Goal: Complete application form: Complete application form

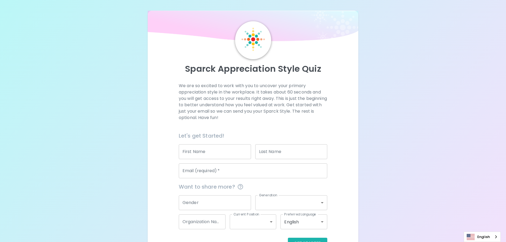
click at [202, 150] on input "First Name" at bounding box center [215, 151] width 72 height 15
type input "T"
type input "K"
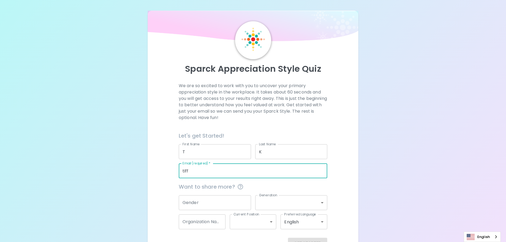
type input "[PERSON_NAME][EMAIL_ADDRESS][PERSON_NAME][DOMAIN_NAME]"
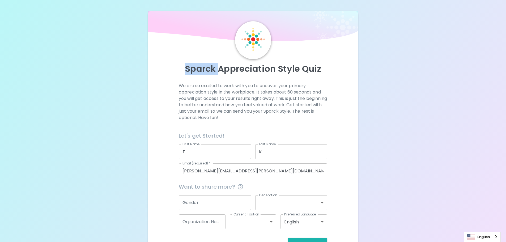
drag, startPoint x: 186, startPoint y: 67, endPoint x: 218, endPoint y: 70, distance: 31.7
click at [218, 70] on p "Sparck Appreciation Style Quiz" at bounding box center [253, 68] width 198 height 11
copy p "Sparck"
click at [403, 110] on div "Sparck Appreciation Style Quiz We are so excited to work with you to uncover yo…" at bounding box center [253, 129] width 506 height 259
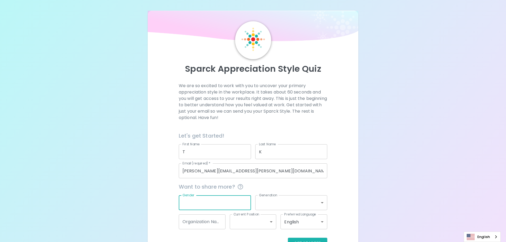
click at [206, 207] on input "Gender" at bounding box center [215, 202] width 72 height 15
click at [416, 157] on div "Sparck Appreciation Style Quiz We are so excited to work with you to uncover yo…" at bounding box center [253, 129] width 506 height 259
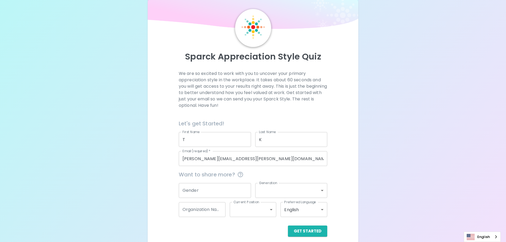
scroll to position [18, 0]
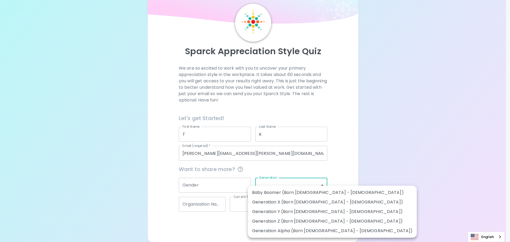
click at [293, 189] on body "Sparck Appreciation Style Quiz We are so excited to work with you to uncover yo…" at bounding box center [255, 111] width 510 height 259
click at [392, 167] on div at bounding box center [255, 121] width 510 height 242
click at [318, 186] on body "Sparck Appreciation Style Quiz We are so excited to work with you to uncover yo…" at bounding box center [255, 111] width 510 height 259
click at [381, 154] on div at bounding box center [255, 121] width 510 height 242
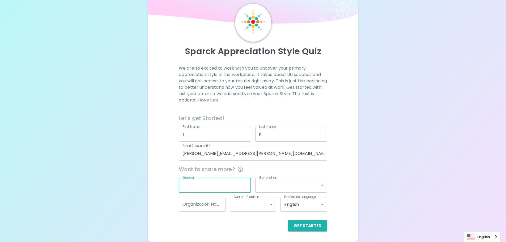
click at [223, 181] on input "Gender" at bounding box center [215, 185] width 72 height 15
type input "F"
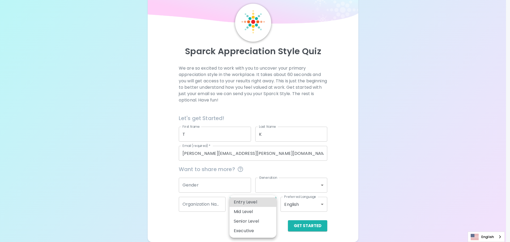
click at [270, 202] on body "Sparck Appreciation Style Quiz We are so excited to work with you to uncover yo…" at bounding box center [255, 111] width 510 height 259
click at [393, 183] on div at bounding box center [255, 121] width 510 height 242
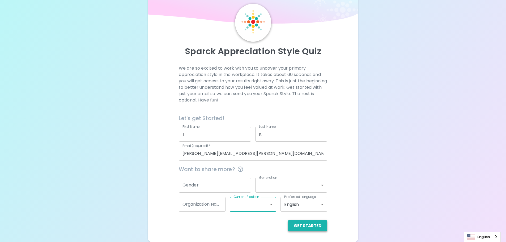
click at [307, 226] on button "Get Started" at bounding box center [307, 225] width 39 height 11
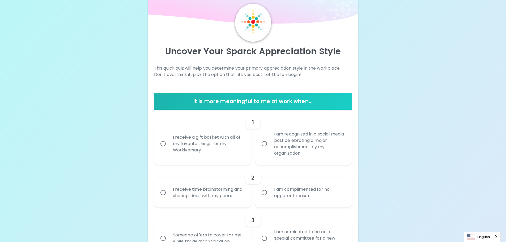
click at [219, 149] on div "I receive a gift basket with all of my favorite things for my Workiversary" at bounding box center [208, 144] width 79 height 32
click at [169, 149] on input "I receive a gift basket with all of my favorite things for my Workiversary" at bounding box center [162, 143] width 11 height 11
radio input "true"
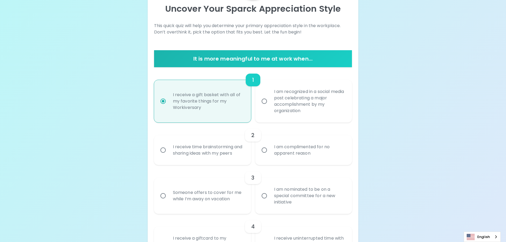
click at [224, 156] on div "I receive time brainstorming and sharing ideas with my peers" at bounding box center [208, 149] width 79 height 25
click at [169, 156] on input "I receive time brainstorming and sharing ideas with my peers" at bounding box center [162, 149] width 11 height 11
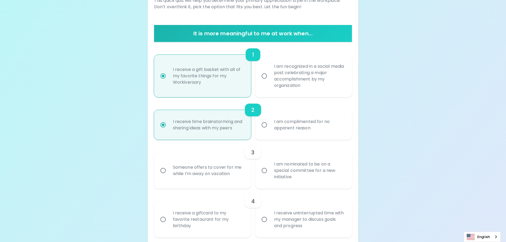
scroll to position [103, 0]
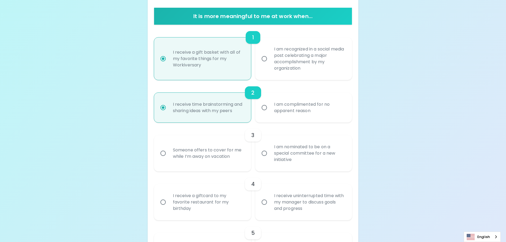
radio input "true"
click at [322, 156] on div "I am nominated to be on a special committee for a new initiative" at bounding box center [309, 153] width 79 height 32
click at [270, 156] on input "I am nominated to be on a special committee for a new initiative" at bounding box center [264, 153] width 11 height 11
radio input "false"
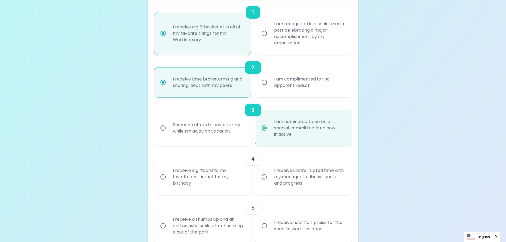
scroll to position [145, 0]
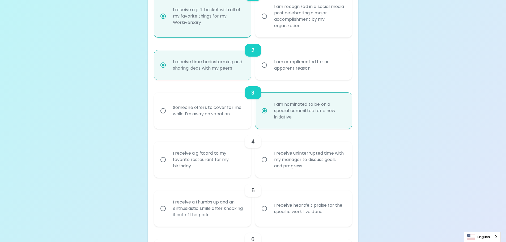
radio input "true"
click at [320, 166] on div "I receive uninterrupted time with my manager to discuss goals and progress" at bounding box center [309, 160] width 79 height 32
click at [270, 165] on input "I receive uninterrupted time with my manager to discuss goals and progress" at bounding box center [264, 159] width 11 height 11
radio input "false"
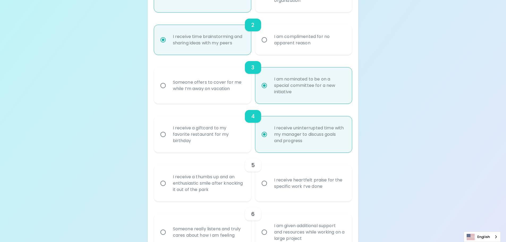
scroll to position [188, 0]
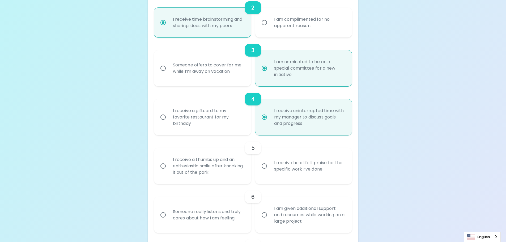
radio input "true"
click at [296, 169] on div "I receive heartfelt praise for the specific work I’ve done" at bounding box center [309, 165] width 79 height 25
click at [270, 169] on input "I receive heartfelt praise for the specific work I’ve done" at bounding box center [264, 165] width 11 height 11
radio input "false"
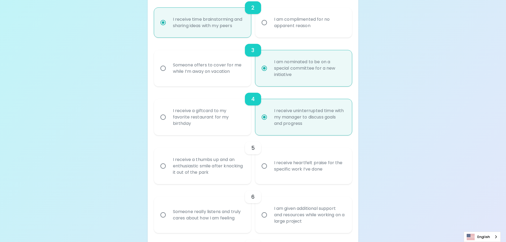
radio input "false"
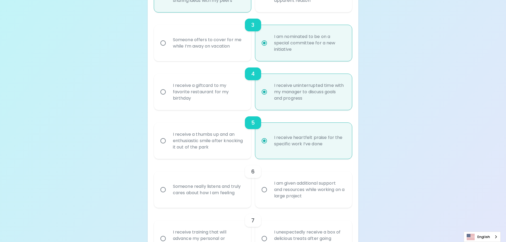
scroll to position [230, 0]
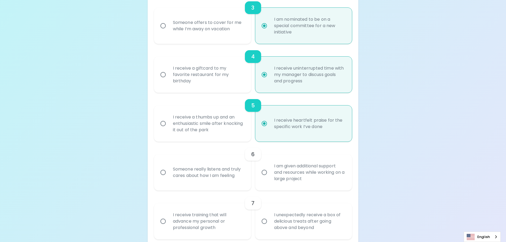
radio input "true"
click at [284, 172] on div "I am given additional support and resources while working on a large project" at bounding box center [309, 172] width 79 height 32
click at [270, 172] on input "I am given additional support and resources while working on a large project" at bounding box center [264, 172] width 11 height 11
radio input "false"
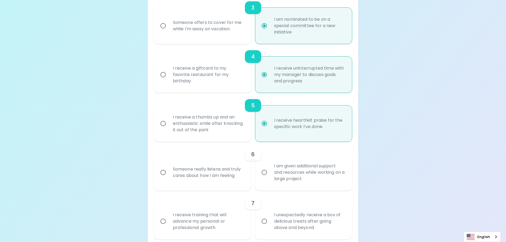
radio input "false"
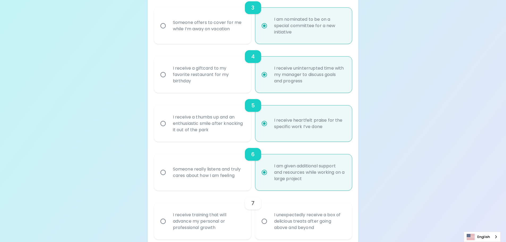
scroll to position [272, 0]
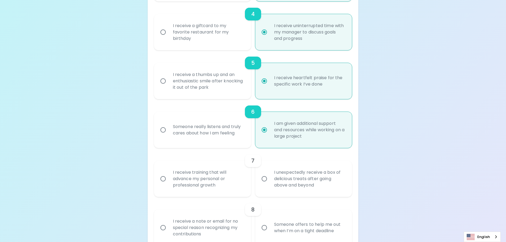
radio input "true"
click at [199, 184] on div "I receive training that will advance my personal or professional growth" at bounding box center [208, 179] width 79 height 32
click at [169, 184] on input "I receive training that will advance my personal or professional growth" at bounding box center [162, 178] width 11 height 11
radio input "false"
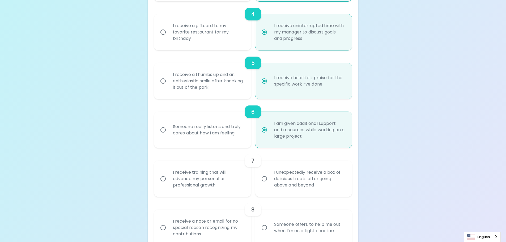
radio input "false"
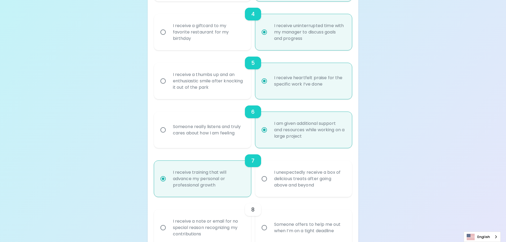
scroll to position [315, 0]
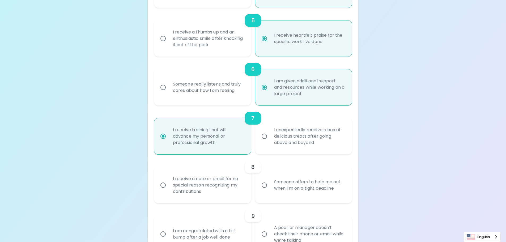
radio input "true"
click at [297, 179] on div "Someone offers to help me out when I’m on a tight deadline" at bounding box center [309, 184] width 79 height 25
click at [270, 180] on input "Someone offers to help me out when I’m on a tight deadline" at bounding box center [264, 185] width 11 height 11
radio input "false"
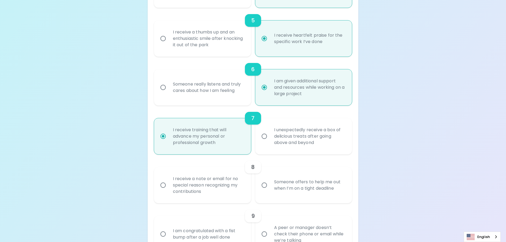
radio input "false"
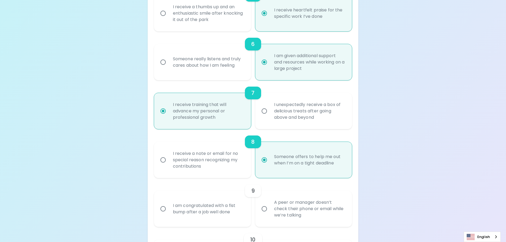
scroll to position [357, 0]
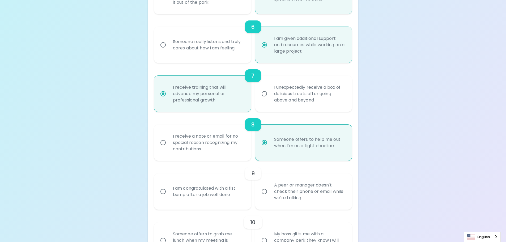
radio input "true"
click at [289, 195] on div "A peer or manager doesn’t check their phone or email while we’re talking" at bounding box center [309, 192] width 79 height 32
click at [270, 195] on input "A peer or manager doesn’t check their phone or email while we’re talking" at bounding box center [264, 191] width 11 height 11
radio input "false"
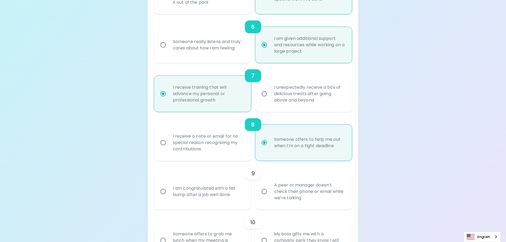
radio input "false"
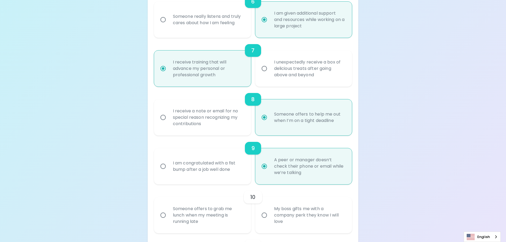
scroll to position [400, 0]
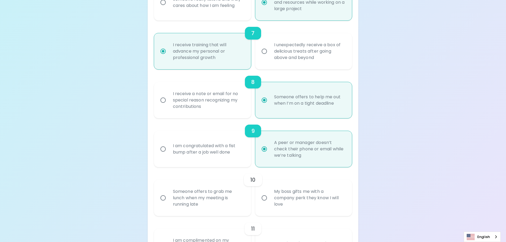
radio input "true"
click at [198, 203] on div "Someone offers to grab me lunch when my meeting is running late" at bounding box center [208, 198] width 79 height 32
click at [169, 203] on input "Someone offers to grab me lunch when my meeting is running late" at bounding box center [162, 197] width 11 height 11
radio input "false"
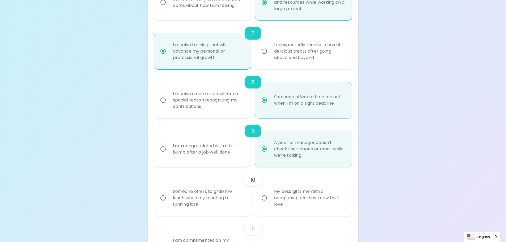
radio input "false"
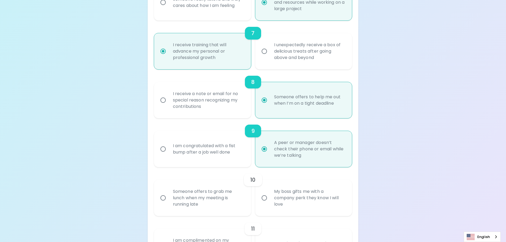
radio input "false"
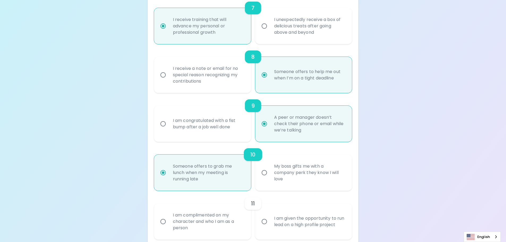
scroll to position [442, 0]
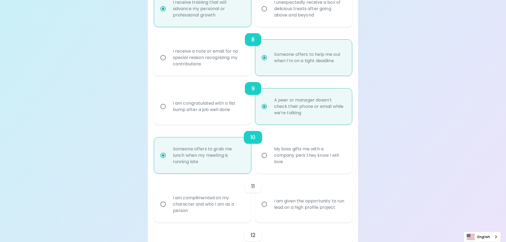
radio input "true"
click at [199, 209] on div "I am complimented on my character and who I am as a person" at bounding box center [208, 204] width 79 height 32
click at [169, 209] on input "I am complimented on my character and who I am as a person" at bounding box center [162, 204] width 11 height 11
radio input "false"
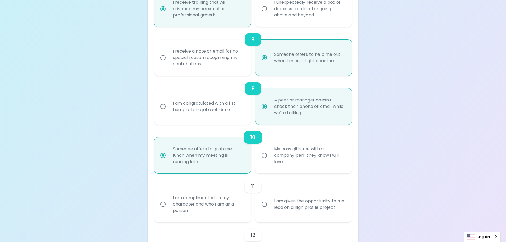
radio input "false"
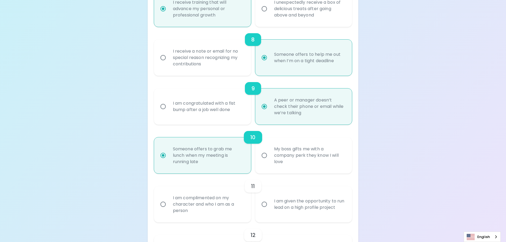
radio input "false"
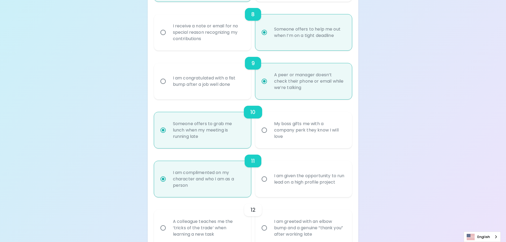
scroll to position [485, 0]
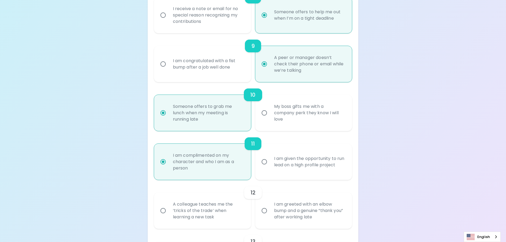
radio input "true"
click at [207, 210] on div "A colleague teaches me the ‘tricks of the trade’ when learning a new task" at bounding box center [208, 211] width 79 height 32
click at [169, 210] on input "A colleague teaches me the ‘tricks of the trade’ when learning a new task" at bounding box center [162, 210] width 11 height 11
radio input "false"
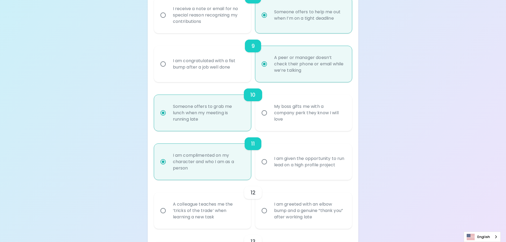
radio input "false"
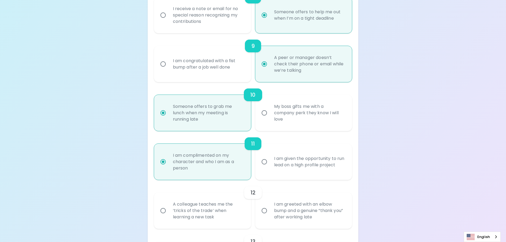
radio input "false"
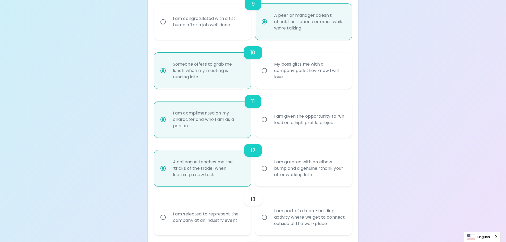
scroll to position [527, 0]
radio input "true"
click at [214, 212] on div "I am selected to represent the company at an industry event" at bounding box center [208, 216] width 79 height 25
click at [169, 212] on input "I am selected to represent the company at an industry event" at bounding box center [162, 216] width 11 height 11
radio input "false"
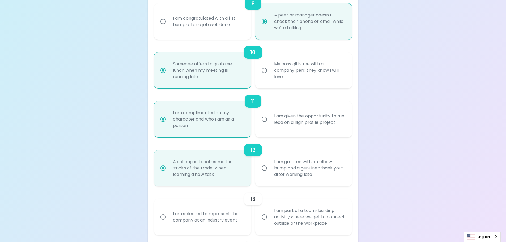
radio input "false"
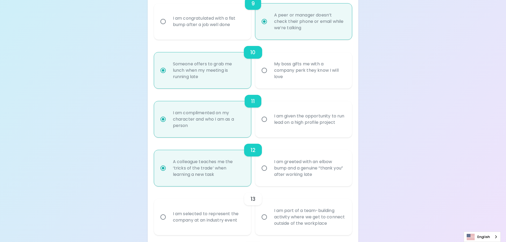
radio input "false"
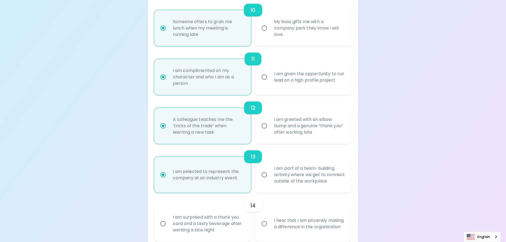
scroll to position [570, 0]
radio input "true"
click at [317, 222] on div "I hear that I am sincerely making a difference in the organization" at bounding box center [309, 223] width 79 height 25
click at [270, 222] on input "I hear that I am sincerely making a difference in the organization" at bounding box center [264, 223] width 11 height 11
radio input "false"
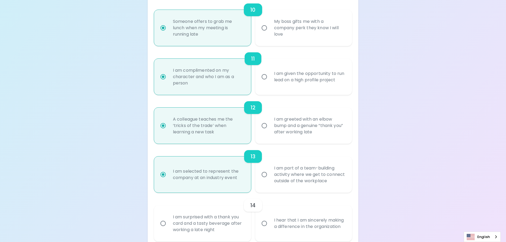
radio input "false"
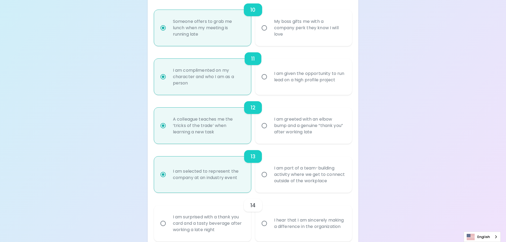
radio input "false"
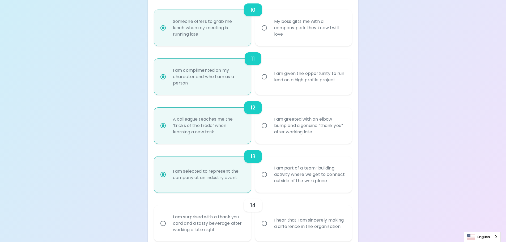
radio input "false"
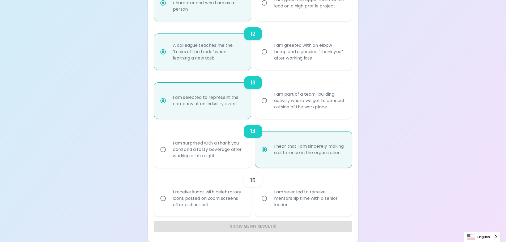
scroll to position [644, 0]
radio input "true"
click at [325, 197] on div "I am selected to receive mentorship time with a senior leader" at bounding box center [309, 198] width 79 height 32
click at [270, 197] on input "I am selected to receive mentorship time with a senior leader" at bounding box center [264, 197] width 11 height 11
radio input "false"
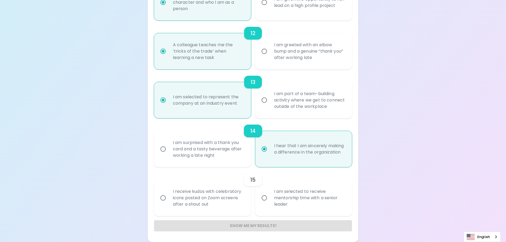
radio input "false"
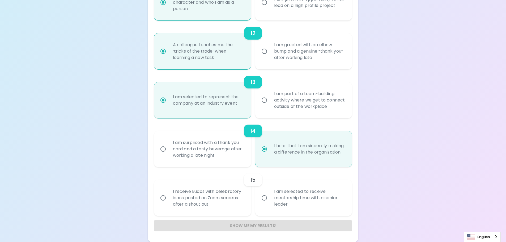
radio input "false"
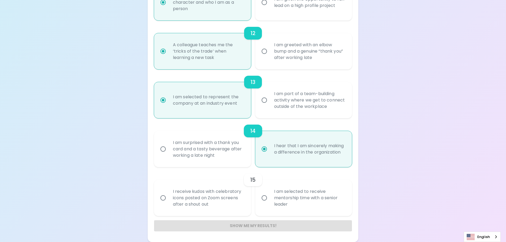
radio input "false"
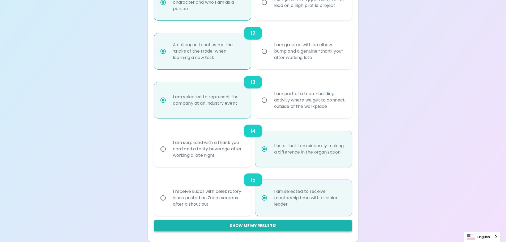
radio input "true"
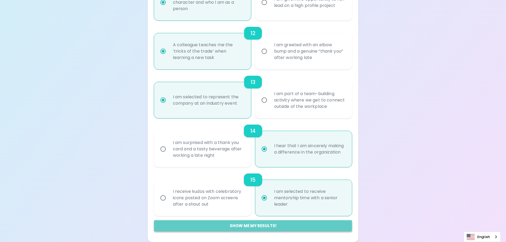
click at [260, 227] on button "Show me my results!" at bounding box center [253, 225] width 198 height 11
radio input "false"
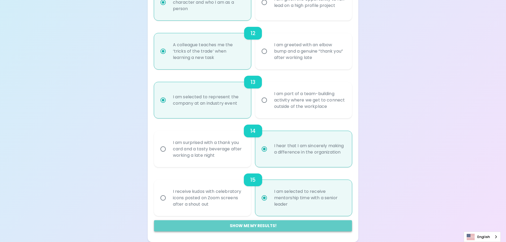
radio input "false"
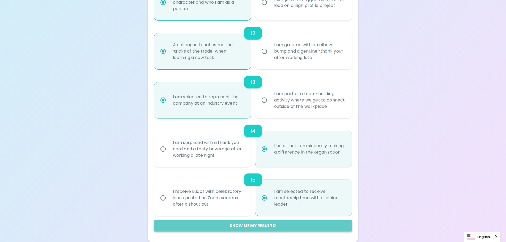
radio input "false"
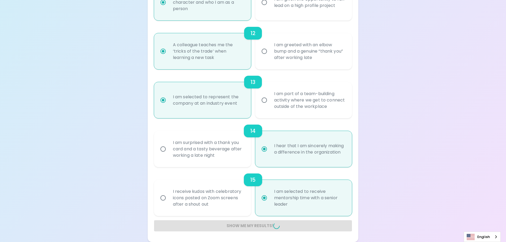
radio input "false"
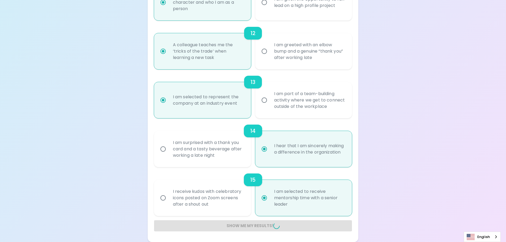
radio input "false"
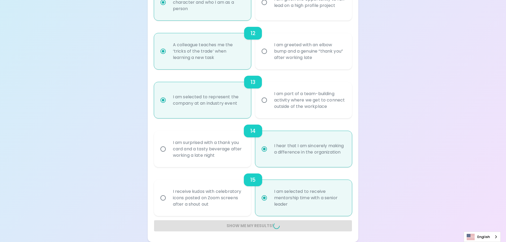
radio input "false"
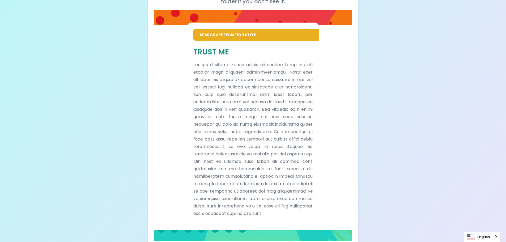
scroll to position [0, 0]
